Goal: Navigation & Orientation: Find specific page/section

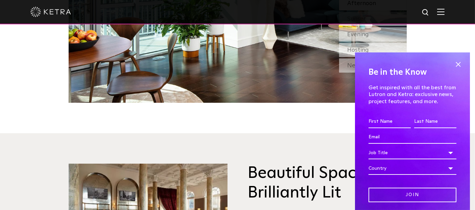
scroll to position [902, 0]
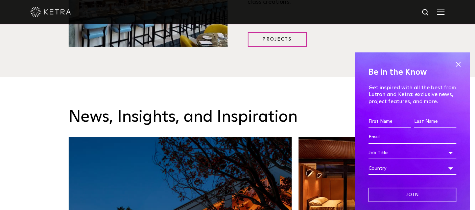
click at [453, 62] on span at bounding box center [458, 64] width 10 height 10
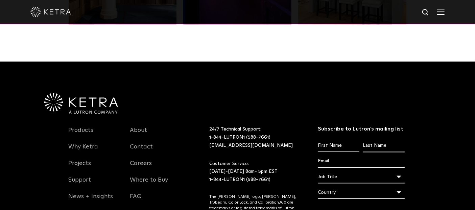
scroll to position [1391, 0]
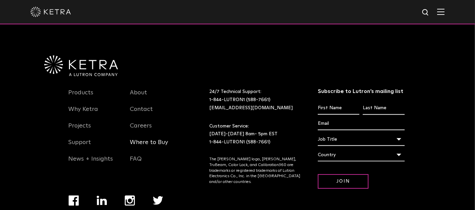
click at [145, 142] on link "Where to Buy" at bounding box center [149, 147] width 38 height 16
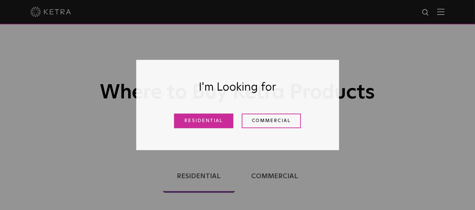
click at [208, 120] on link "Residential" at bounding box center [203, 121] width 59 height 15
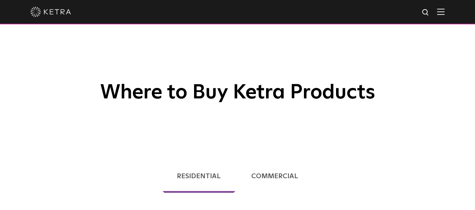
checkbox input "true"
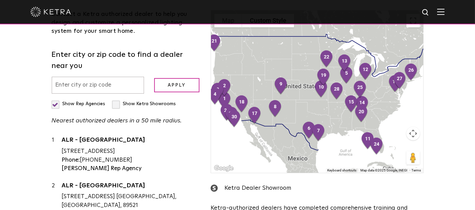
click at [112, 105] on label "Show Ketra Showrooms" at bounding box center [144, 103] width 64 height 5
click at [56, 103] on input "Show Ketra Showrooms" at bounding box center [54, 101] width 4 height 4
checkbox input "true"
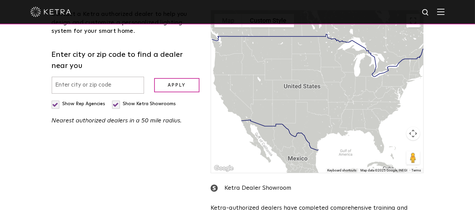
click at [58, 102] on label "Show Rep Agencies" at bounding box center [79, 103] width 54 height 5
click at [56, 102] on input "Show Rep Agencies" at bounding box center [54, 101] width 4 height 4
checkbox input "false"
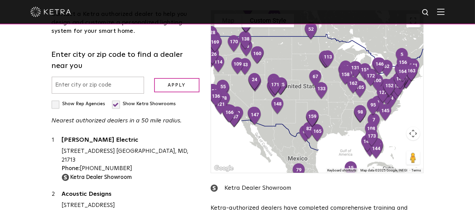
click at [115, 103] on label "Show Ketra Showrooms" at bounding box center [144, 103] width 64 height 5
click at [56, 103] on input "Show Ketra Showrooms" at bounding box center [54, 101] width 4 height 4
checkbox input "false"
click at [56, 103] on label "Show Rep Agencies" at bounding box center [79, 103] width 54 height 5
click at [56, 103] on input "Show Rep Agencies" at bounding box center [54, 101] width 4 height 4
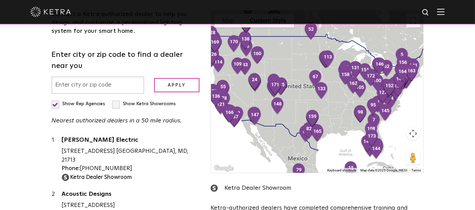
click at [56, 103] on label "Show Rep Agencies" at bounding box center [79, 103] width 54 height 5
click at [56, 103] on input "Show Rep Agencies" at bounding box center [54, 101] width 4 height 4
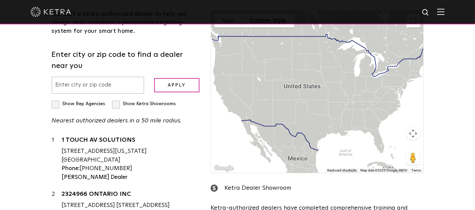
click at [57, 102] on label "Show Rep Agencies" at bounding box center [79, 103] width 54 height 5
click at [56, 102] on input "Show Rep Agencies" at bounding box center [54, 101] width 4 height 4
checkbox input "true"
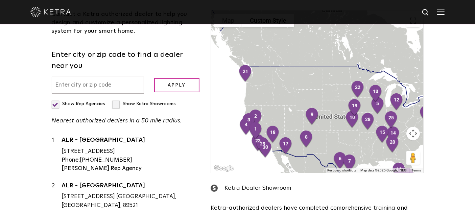
click at [415, 133] on button "Map camera controls" at bounding box center [414, 134] width 14 height 14
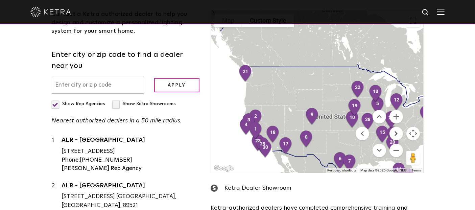
click at [399, 135] on button "Move right" at bounding box center [397, 134] width 14 height 14
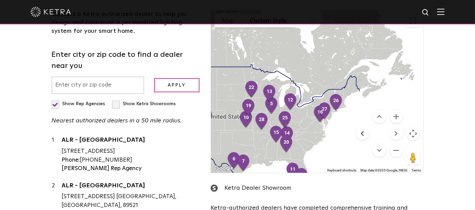
click at [364, 131] on button "Move left" at bounding box center [363, 134] width 14 height 14
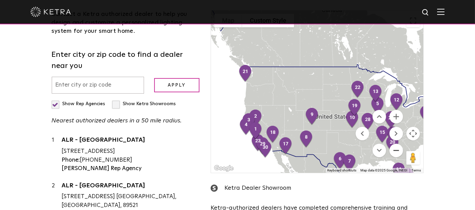
click at [395, 151] on button "Zoom out" at bounding box center [397, 151] width 14 height 14
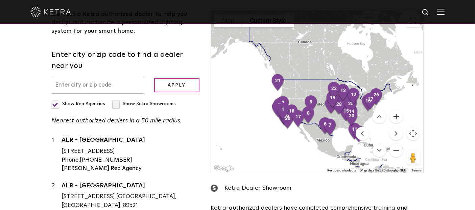
click at [394, 115] on button "Zoom in" at bounding box center [397, 117] width 14 height 14
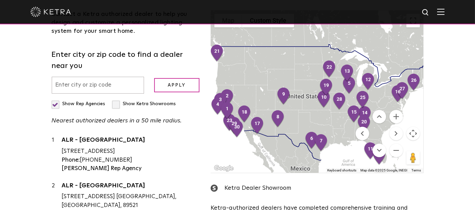
drag, startPoint x: 334, startPoint y: 73, endPoint x: 305, endPoint y: 52, distance: 35.8
click at [305, 52] on div at bounding box center [317, 91] width 212 height 162
click at [449, 154] on div "Loading... Residential Commercial Contact a [PERSON_NAME] authorized dealer to …" at bounding box center [237, 116] width 475 height 357
click at [434, 169] on div "Residential Commercial Contact a [PERSON_NAME] authorized dealer to help you de…" at bounding box center [238, 111] width 396 height 347
click at [414, 134] on button "Map camera controls" at bounding box center [414, 134] width 14 height 14
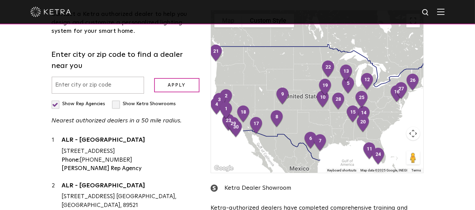
drag, startPoint x: 325, startPoint y: 117, endPoint x: 309, endPoint y: 117, distance: 16.2
click at [309, 117] on div at bounding box center [317, 91] width 212 height 162
